Goal: Information Seeking & Learning: Find specific fact

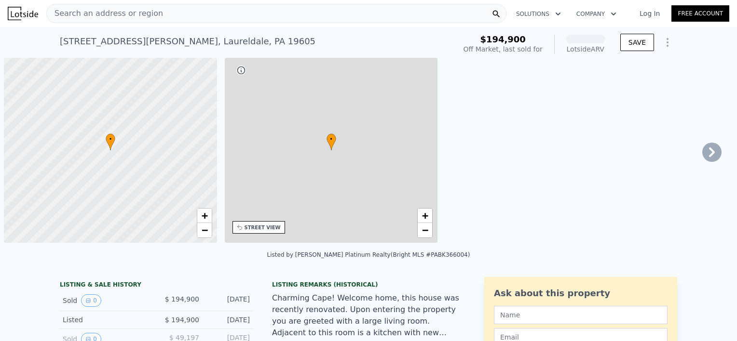
scroll to position [0, 4]
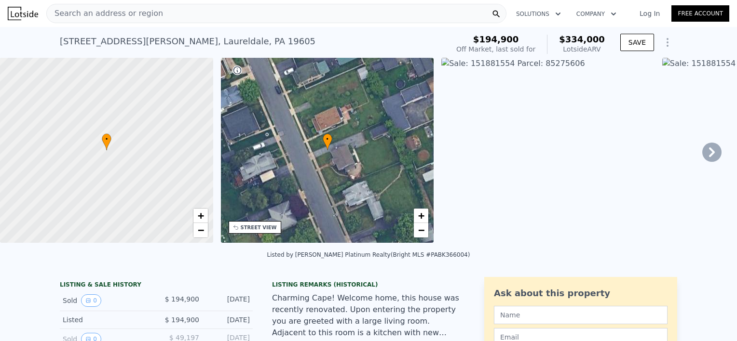
click at [174, 15] on div "Search an address or region" at bounding box center [276, 13] width 460 height 19
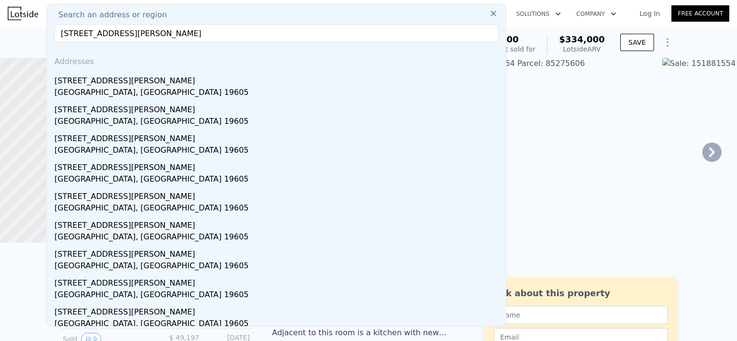
scroll to position [0, 0]
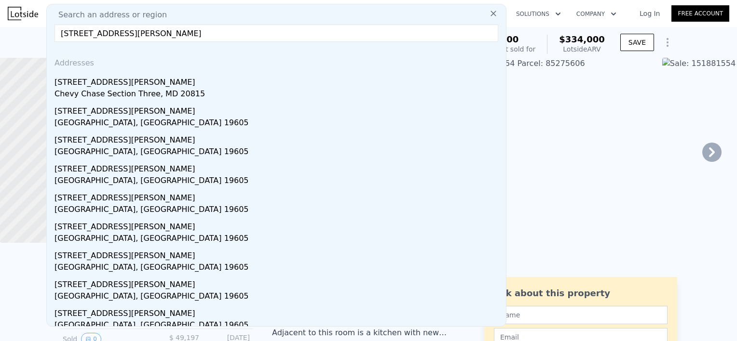
click at [168, 34] on input "[STREET_ADDRESS][PERSON_NAME]" at bounding box center [276, 33] width 444 height 17
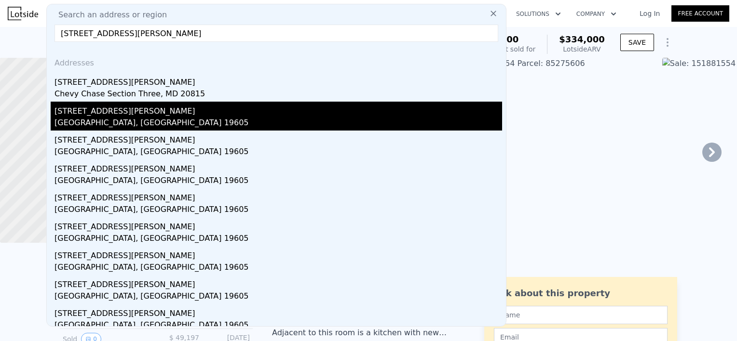
type input "[STREET_ADDRESS][PERSON_NAME]"
click at [104, 116] on div "[STREET_ADDRESS][PERSON_NAME]" at bounding box center [278, 109] width 448 height 15
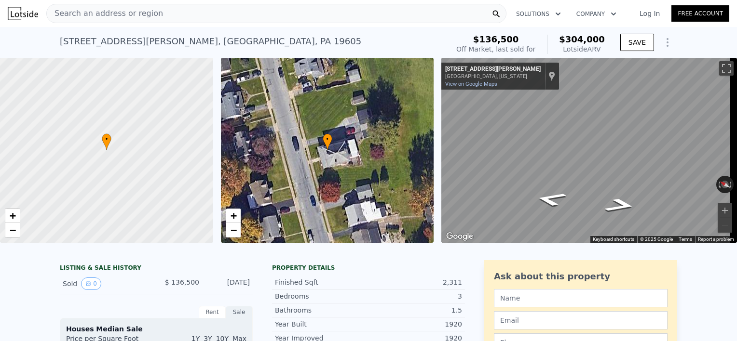
click at [139, 14] on span "Search an address or region" at bounding box center [105, 14] width 116 height 12
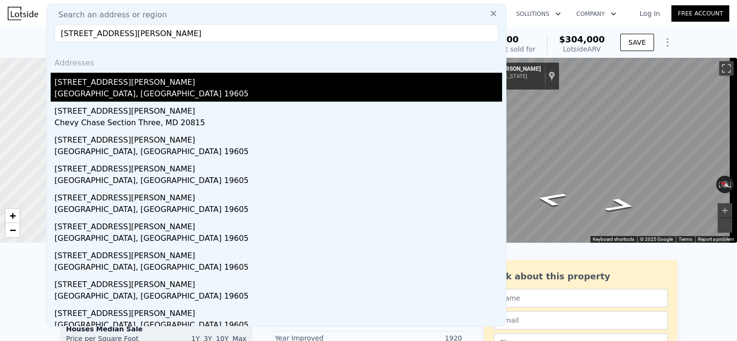
type input "[STREET_ADDRESS][PERSON_NAME]"
click at [106, 91] on div "[GEOGRAPHIC_DATA], [GEOGRAPHIC_DATA] 19605" at bounding box center [278, 95] width 448 height 14
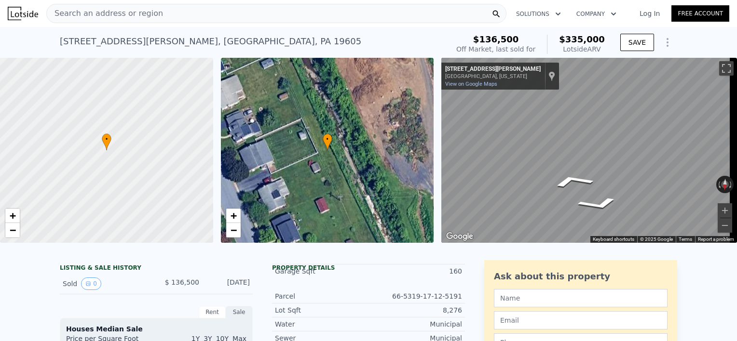
click at [359, 149] on div "• + − • + − ← Move left → Move right ↑ Move up ↓ Move down + Zoom in - Zoom out…" at bounding box center [368, 150] width 737 height 185
click at [433, 154] on div "• + − • + − ← Move left → Move right ↑ Move up ↓ Move down + Zoom in - Zoom out…" at bounding box center [368, 150] width 737 height 185
click at [395, 188] on div "• + − • + − ← Move left → Move right ↑ Move up ↓ Move down + Zoom in - Zoom out…" at bounding box center [368, 150] width 737 height 185
